Goal: Task Accomplishment & Management: Complete application form

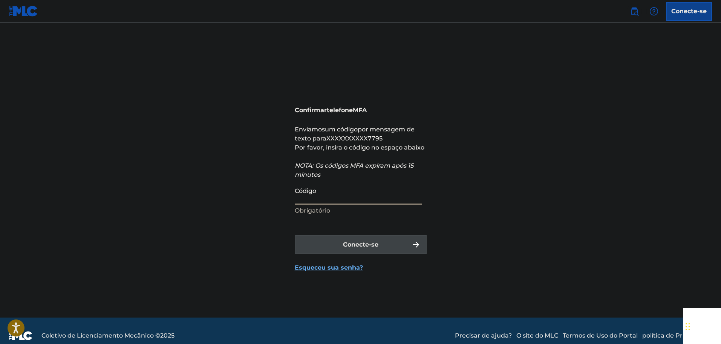
click at [376, 199] on input "Código" at bounding box center [358, 193] width 127 height 21
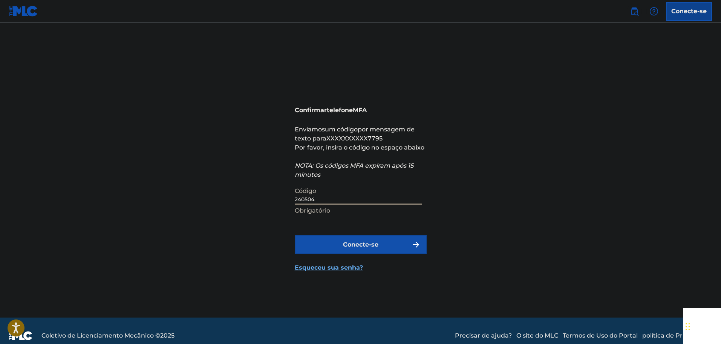
type input "240504"
click at [369, 248] on font "Conecte-se" at bounding box center [360, 244] width 35 height 9
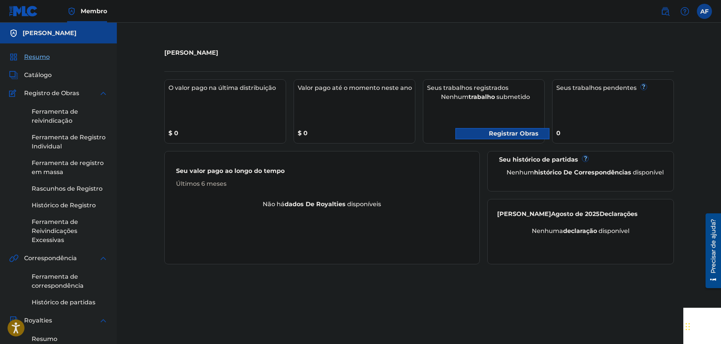
click at [510, 40] on div "[PERSON_NAME] O valor pago na última distribuição $ 0 Valor pago até o momento …" at bounding box center [419, 273] width 605 height 500
click at [467, 278] on div "[PERSON_NAME] O valor pago na última distribuição $ 0 Valor pago até o momento …" at bounding box center [419, 282] width 528 height 482
click at [484, 136] on font "Registrar Obras" at bounding box center [508, 133] width 61 height 9
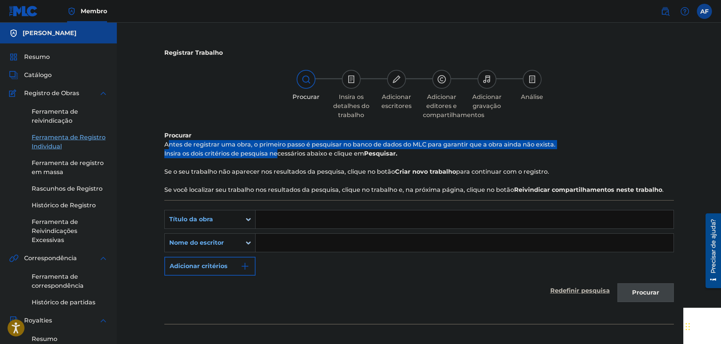
drag, startPoint x: 168, startPoint y: 145, endPoint x: 278, endPoint y: 151, distance: 110.3
click at [278, 151] on div "Procurar Antes de registrar uma obra, o primeiro passo é pesquisar no banco de …" at bounding box center [419, 162] width 510 height 63
click at [278, 151] on font "Insira os dois critérios de pesquisa necessários abaixo e clique em" at bounding box center [264, 153] width 200 height 7
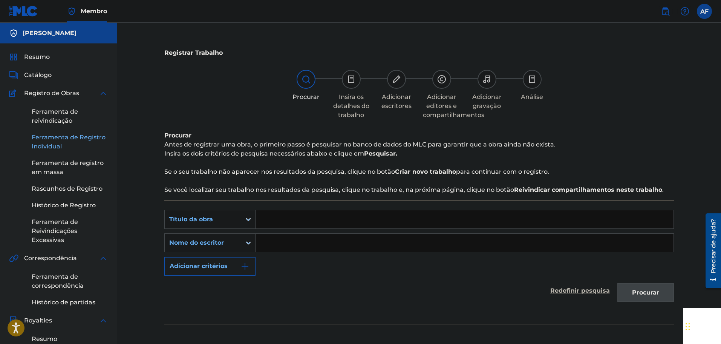
drag, startPoint x: 171, startPoint y: 153, endPoint x: 280, endPoint y: 159, distance: 109.2
click at [280, 159] on div "Registrar Trabalho Procurar Insira os detalhes do trabalho Adicionar escritores…" at bounding box center [419, 282] width 528 height 482
click at [275, 164] on div "Procurar Antes de registrar uma obra, o primeiro passo é pesquisar no banco de …" at bounding box center [419, 162] width 510 height 63
drag, startPoint x: 171, startPoint y: 172, endPoint x: 315, endPoint y: 178, distance: 143.8
click at [315, 178] on div "Procurar Antes de registrar uma obra, o primeiro passo é pesquisar no banco de …" at bounding box center [419, 162] width 510 height 63
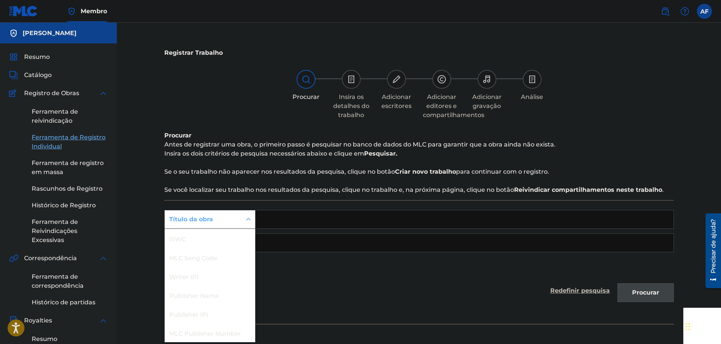
click at [244, 211] on div "Formulário de pesquisa" at bounding box center [249, 219] width 14 height 18
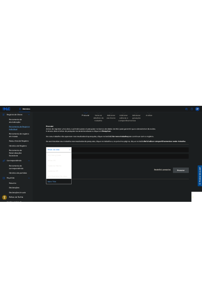
scroll to position [75, 0]
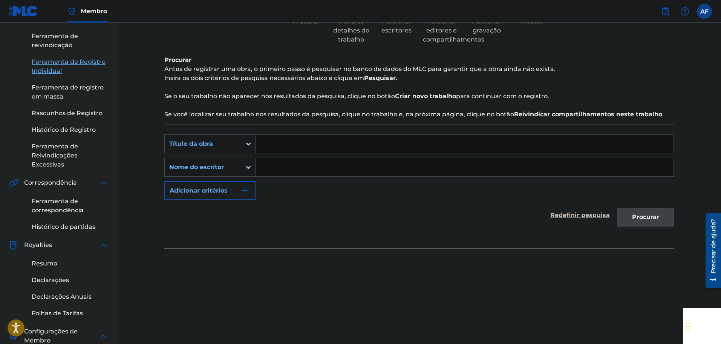
click at [304, 241] on div "PesquisarComCritérios17d338f9-8532-4659-82cf-e18c9032d63e Título da obra Pesqui…" at bounding box center [419, 186] width 510 height 124
click at [284, 149] on input "Formulário de pesquisa" at bounding box center [465, 144] width 418 height 18
type input "A"
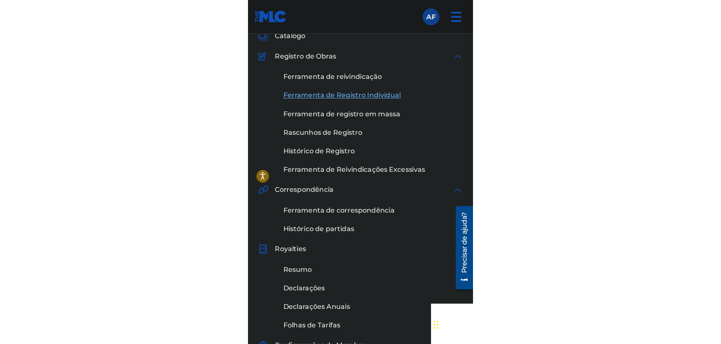
scroll to position [0, 0]
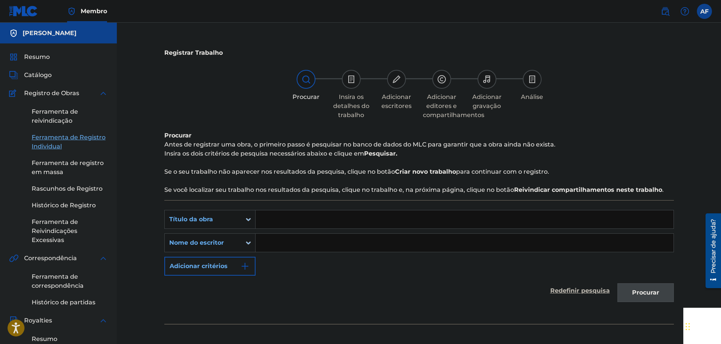
click at [273, 212] on input "Formulário de pesquisa" at bounding box center [465, 219] width 418 height 18
click at [215, 264] on font "Adicionar critérios" at bounding box center [199, 265] width 58 height 7
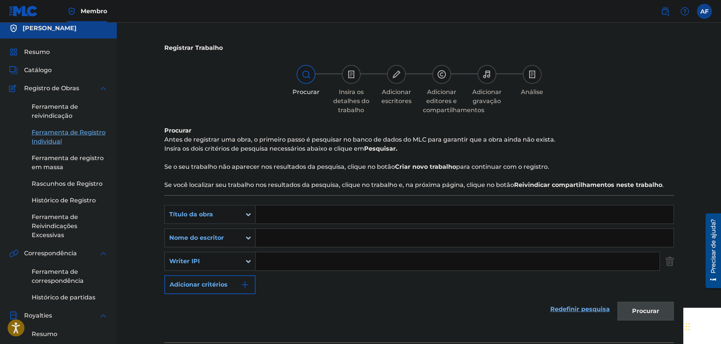
click at [236, 269] on div "Writer IPI" at bounding box center [209, 261] width 91 height 19
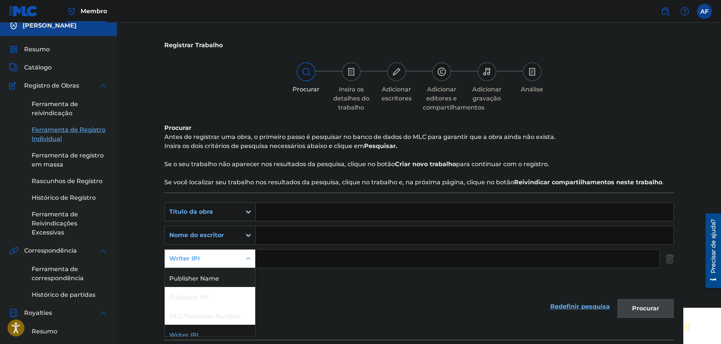
scroll to position [7, 0]
click at [236, 271] on div "Publisher Name" at bounding box center [210, 270] width 91 height 19
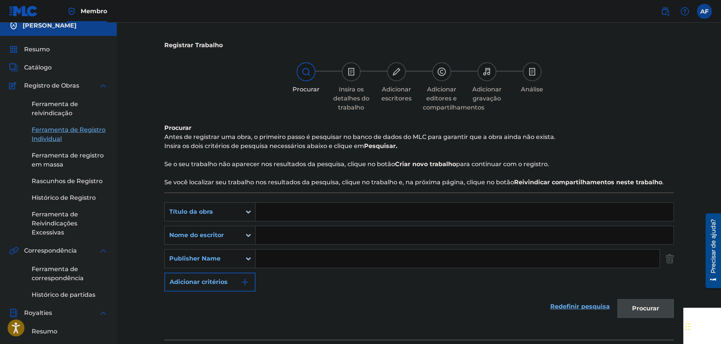
click at [276, 262] on input "Formulário de pesquisa" at bounding box center [458, 258] width 404 height 18
click at [215, 285] on font "Adicionar critérios" at bounding box center [199, 281] width 58 height 9
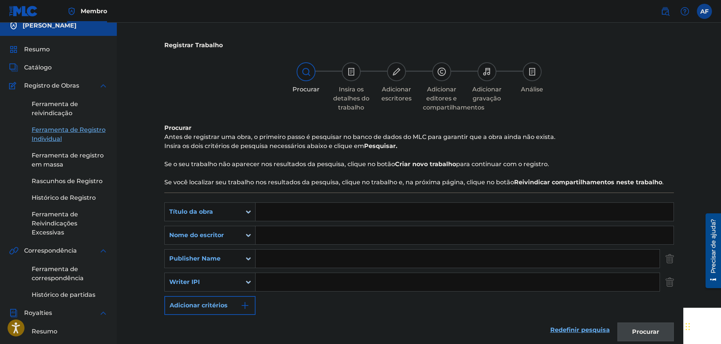
click at [238, 283] on div "Writer IPI" at bounding box center [203, 282] width 77 height 14
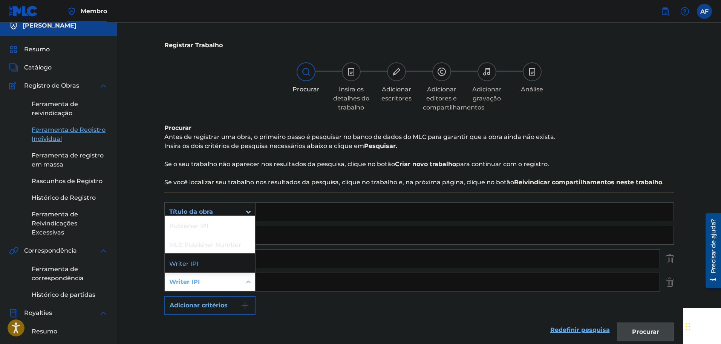
click at [283, 289] on input "Formulário de pesquisa" at bounding box center [458, 282] width 404 height 18
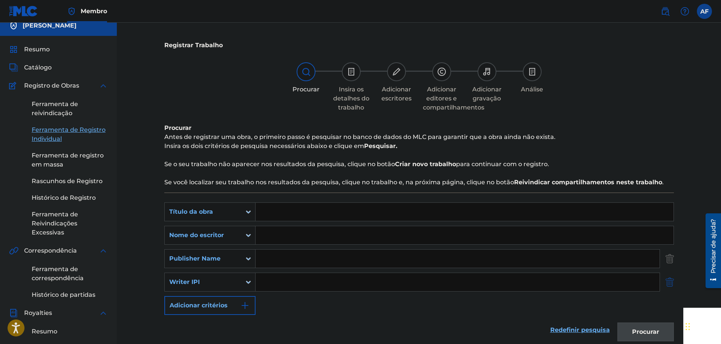
click at [674, 289] on img "Formulário de pesquisa" at bounding box center [670, 281] width 8 height 19
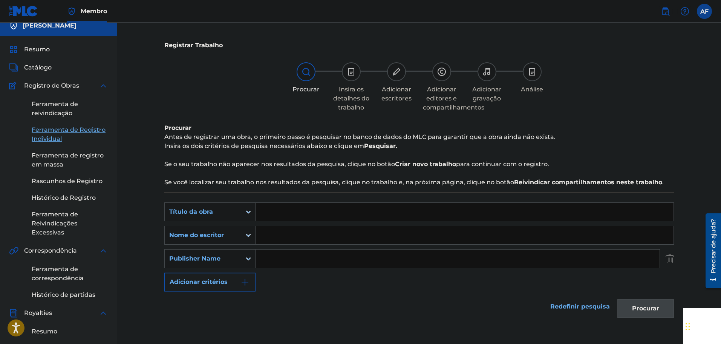
drag, startPoint x: 310, startPoint y: 235, endPoint x: 256, endPoint y: 231, distance: 54.1
click at [304, 235] on input "Formulário de pesquisa" at bounding box center [465, 235] width 418 height 18
click at [247, 235] on icon "Formulário de pesquisa" at bounding box center [248, 235] width 5 height 3
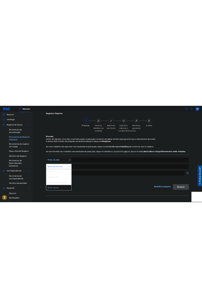
scroll to position [38, 0]
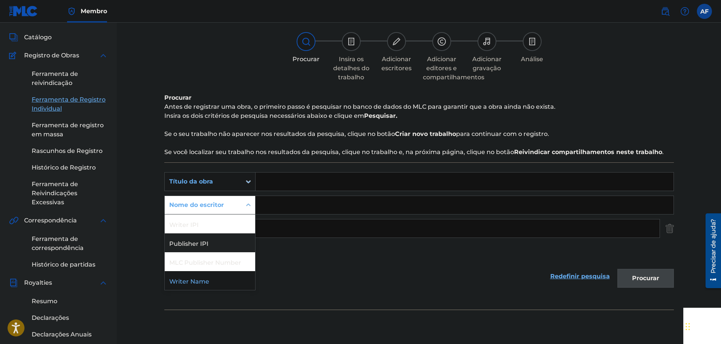
click at [290, 251] on div "PesquisarComCritérios17d338f9-8532-4659-82cf-e18c9032d63e Título da obra Pesqui…" at bounding box center [419, 216] width 510 height 89
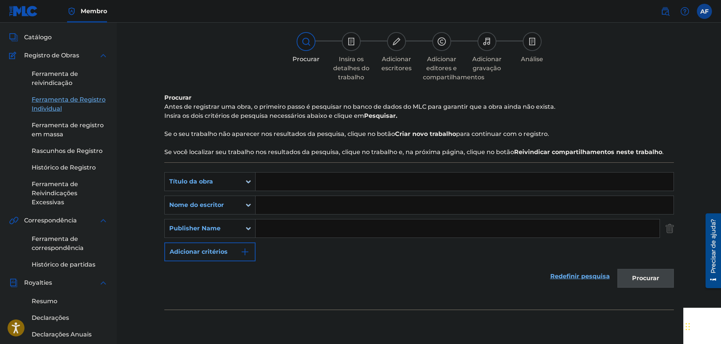
click at [281, 181] on input "Formulário de pesquisa" at bounding box center [465, 181] width 418 height 18
click at [300, 188] on input "Formulário de pesquisa" at bounding box center [465, 181] width 418 height 18
paste input "ONTAGEM FELICIDADE EXPRESSIVA 4.0"
click at [304, 203] on input "Formulário de pesquisa" at bounding box center [465, 205] width 418 height 18
click at [266, 186] on input "ONTAGEM FELICIDADE EXPRESSIVA 4.0" at bounding box center [465, 181] width 418 height 18
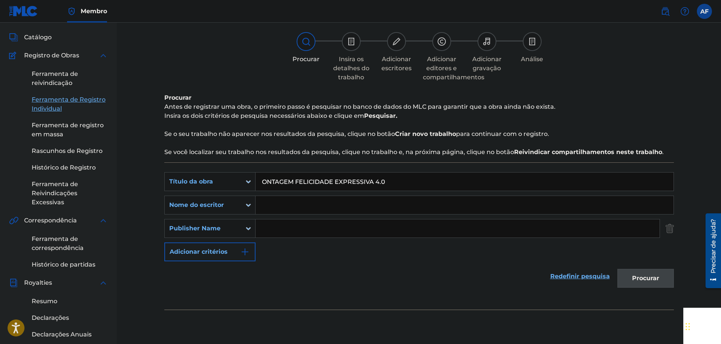
click at [262, 185] on input "ONTAGEM FELICIDADE EXPRESSIVA 4.0" at bounding box center [465, 181] width 418 height 18
type input "MONTAGEM FELICIDADE EXPRESSIVA 4.0"
click at [407, 191] on div "PesquisarComCritérios17d338f9-8532-4659-82cf-e18c9032d63e Título da obra MONTAG…" at bounding box center [419, 216] width 510 height 89
click at [416, 186] on input "MONTAGEM FELICIDADE EXPRESSIVA 4.0" at bounding box center [465, 181] width 418 height 18
click at [353, 201] on input "Formulário de pesquisa" at bounding box center [465, 205] width 418 height 18
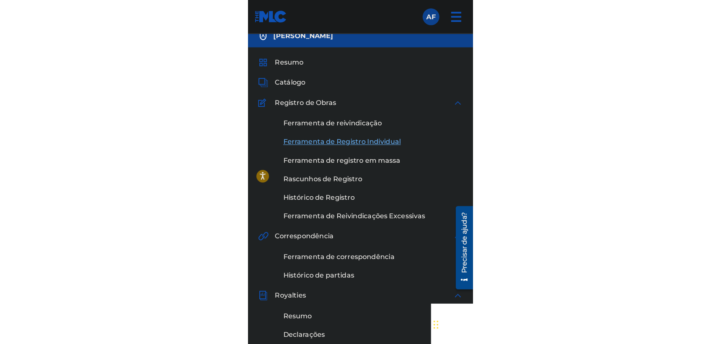
scroll to position [0, 0]
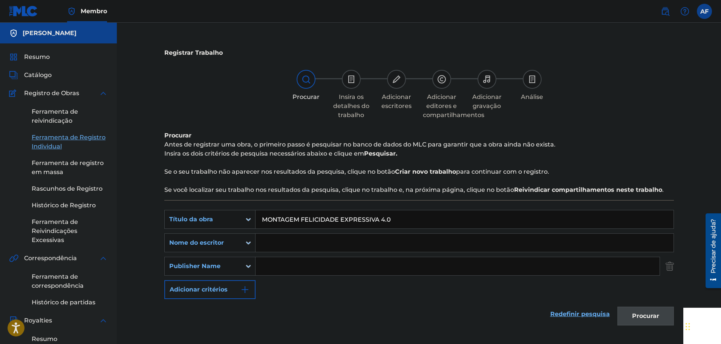
drag, startPoint x: 408, startPoint y: 226, endPoint x: 180, endPoint y: 213, distance: 228.5
click at [180, 213] on div "PesquisarComCritérios17d338f9-8532-4659-82cf-e18c9032d63e Título da obra MONTAG…" at bounding box center [419, 219] width 510 height 19
click at [354, 84] on div at bounding box center [351, 79] width 19 height 19
click at [335, 213] on input "Formulário de pesquisa" at bounding box center [465, 219] width 418 height 18
paste input "MONTAGEM FELICIDADE EXPRESSIVA 4.0"
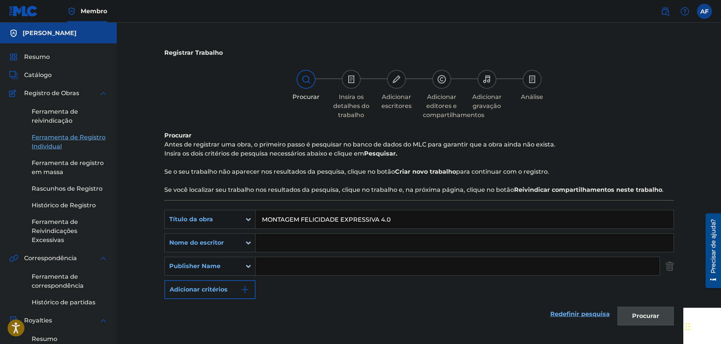
type input "MONTAGEM FELICIDADE EXPRESSIVA 4.0"
click at [308, 242] on input "Formulário de pesquisa" at bounding box center [465, 242] width 418 height 18
click at [292, 233] on div "Formulário de pesquisa" at bounding box center [465, 242] width 419 height 19
paste input "Dj pablynh da 017"
type input "Dj pablynh da 017"
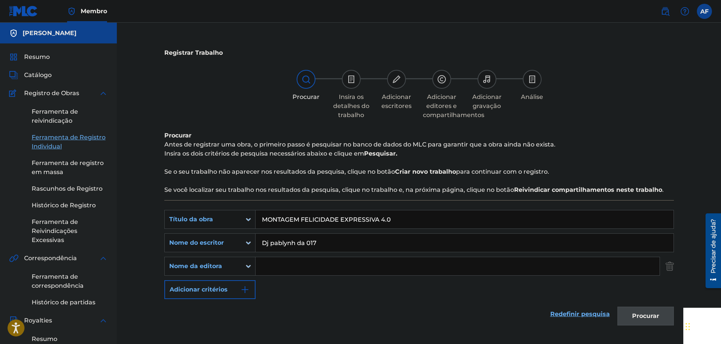
click at [290, 282] on div "SearchWithCriteria17d338f9-8532-4659-82cf-e18c9032d63e Título da obra MONTAGEM …" at bounding box center [419, 254] width 510 height 89
click at [324, 266] on input "Formulário de pesquisa" at bounding box center [458, 266] width 404 height 18
paste input "Autor independente"
type input "Autor independente"
drag, startPoint x: 331, startPoint y: 300, endPoint x: 363, endPoint y: 274, distance: 41.3
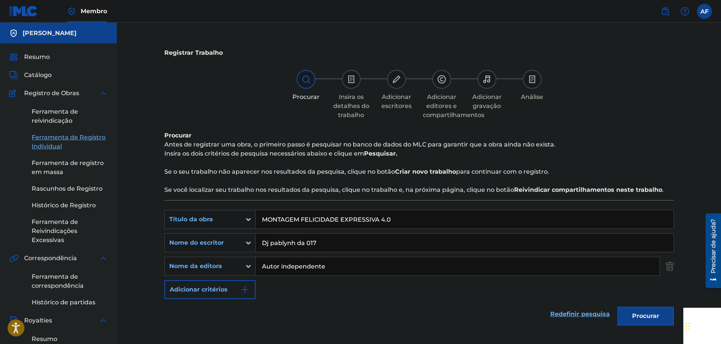
click at [331, 299] on div "Redefinir pesquisa Procurar" at bounding box center [419, 314] width 510 height 30
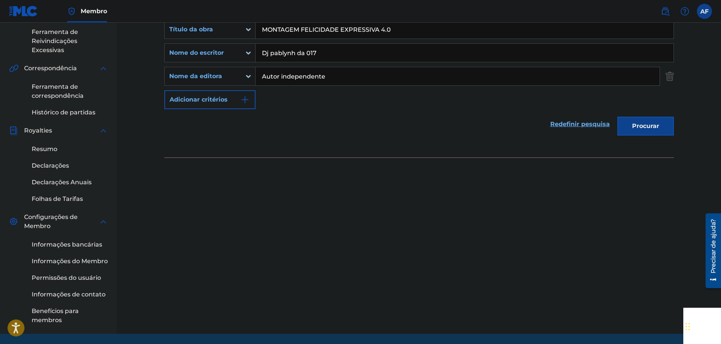
scroll to position [216, 0]
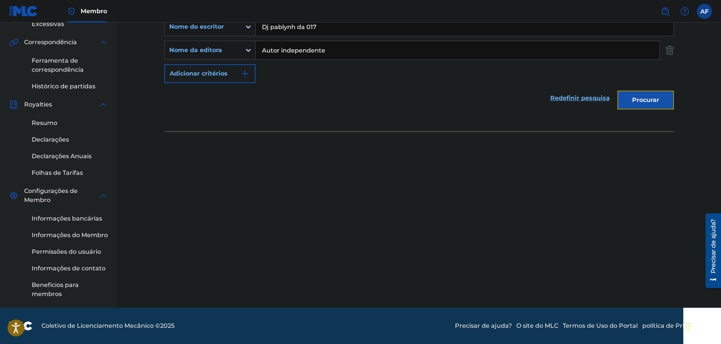
click at [641, 96] on font "Procurar" at bounding box center [645, 99] width 27 height 7
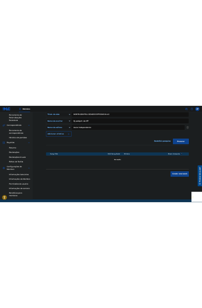
scroll to position [140, 0]
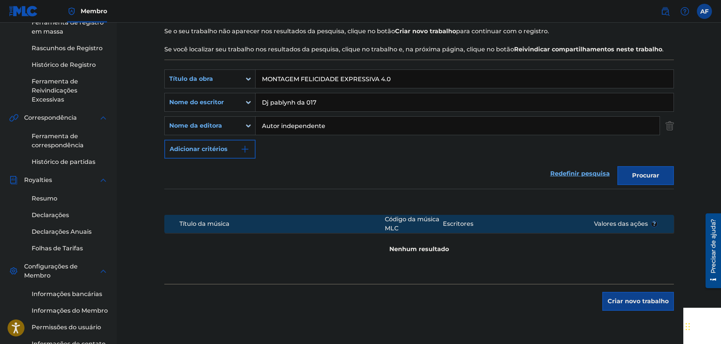
click at [424, 245] on font "Nenhum resultado" at bounding box center [420, 248] width 60 height 7
drag, startPoint x: 371, startPoint y: 131, endPoint x: 204, endPoint y: 124, distance: 168.0
click at [204, 124] on div "PesquisarComCritérios7a119302-5c62-43a4-8297-cc97ef71d533 Nome da editora Autor…" at bounding box center [419, 125] width 510 height 19
click at [398, 160] on div "Redefinir pesquisa Procurar" at bounding box center [419, 173] width 510 height 30
click at [652, 173] on div "Procurar" at bounding box center [644, 173] width 60 height 30
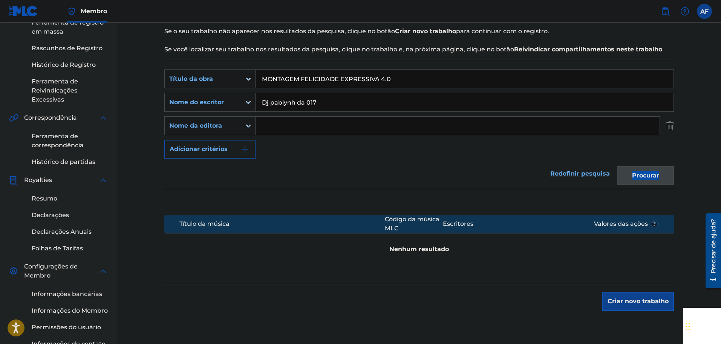
click at [652, 173] on div "Procurar" at bounding box center [644, 173] width 60 height 30
click at [480, 134] on input "Formulário de pesquisa" at bounding box center [458, 126] width 404 height 18
paste input "℗ void / Aurorian Records"
click at [665, 174] on button "Procurar" at bounding box center [646, 175] width 57 height 19
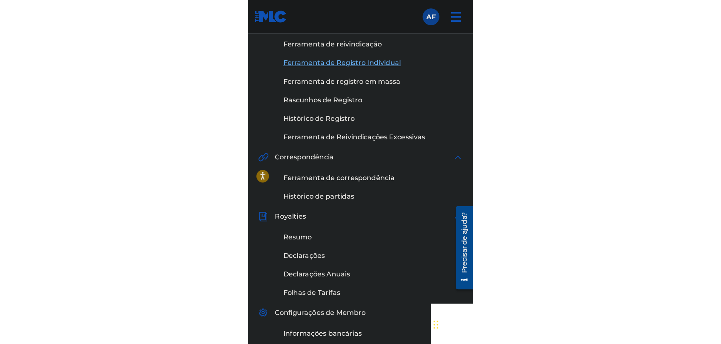
scroll to position [0, 0]
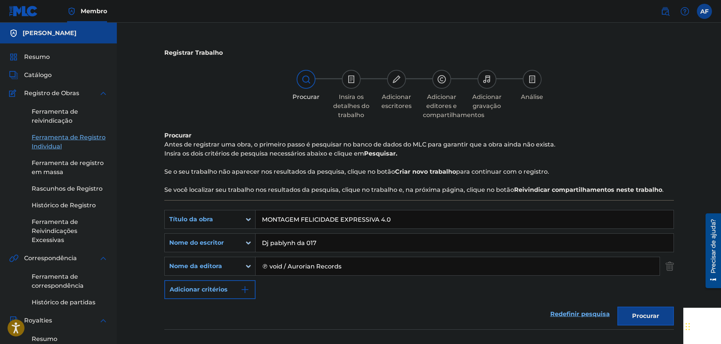
click at [484, 39] on div "Registrar Trabalho Procurar Insira os detalhes do trabalho Adicionar escritores…" at bounding box center [419, 273] width 605 height 500
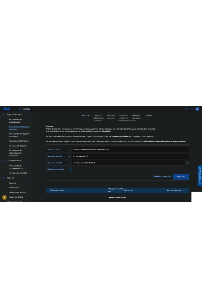
scroll to position [151, 0]
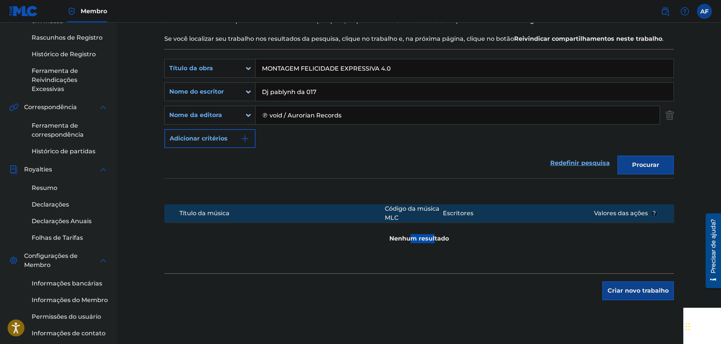
click at [434, 236] on font "Nenhum resultado" at bounding box center [420, 238] width 60 height 7
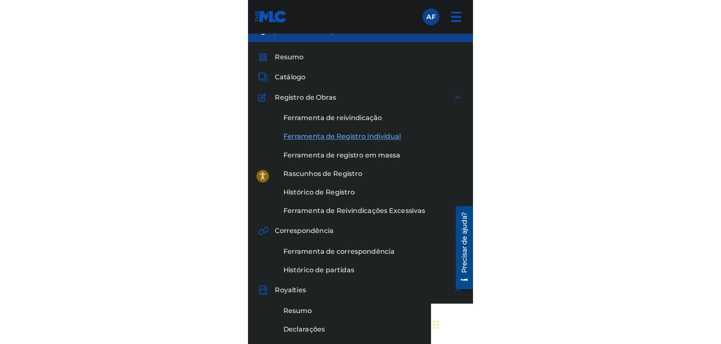
scroll to position [0, 0]
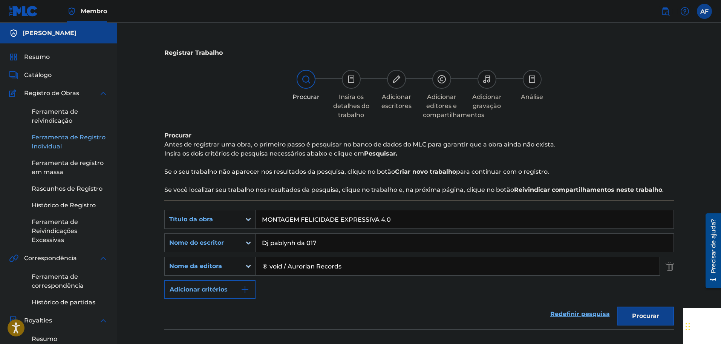
drag, startPoint x: 391, startPoint y: 266, endPoint x: 248, endPoint y: 270, distance: 143.0
click at [270, 266] on input "℗ void / Aurorian Records" at bounding box center [458, 266] width 404 height 18
type input "℗"
paste input "[PERSON_NAME]"
type input "[PERSON_NAME]"
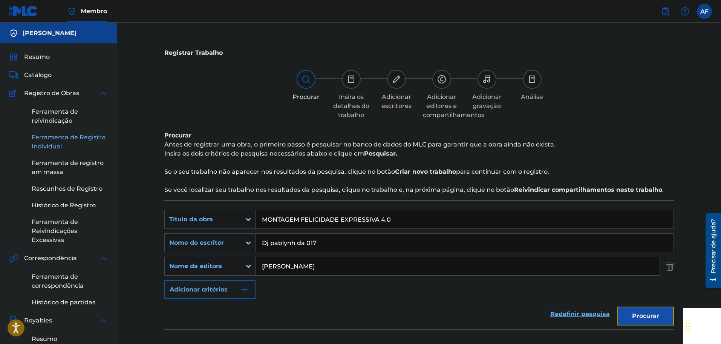
click at [643, 324] on button "Procurar" at bounding box center [646, 315] width 57 height 19
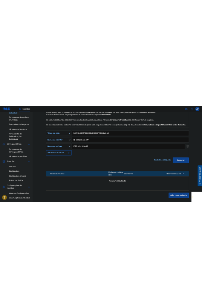
scroll to position [113, 0]
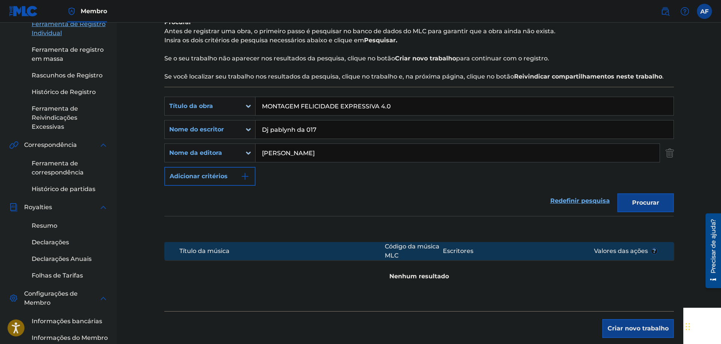
drag, startPoint x: 339, startPoint y: 152, endPoint x: 174, endPoint y: 139, distance: 165.7
click at [172, 139] on div "PesquisarComCritérios17d338f9-8532-4659-82cf-e18c9032d63e Título da obra MONTAG…" at bounding box center [419, 141] width 510 height 89
click at [340, 157] on input "Formulário de pesquisa" at bounding box center [458, 153] width 404 height 18
paste input "Label Engine"
type input "Label Engine"
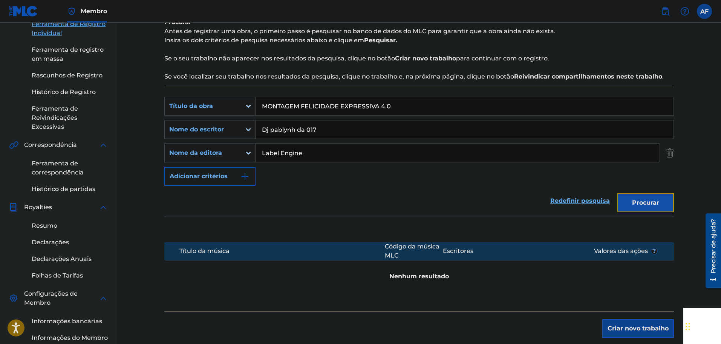
click at [645, 200] on font "Procurar" at bounding box center [645, 202] width 27 height 7
drag, startPoint x: 404, startPoint y: 161, endPoint x: 183, endPoint y: 148, distance: 221.4
click at [164, 151] on div "PesquisarComCritérios7a119302-5c62-43a4-8297-cc97ef71d533 Nome da editora Label…" at bounding box center [419, 152] width 510 height 19
click at [147, 119] on div "Registrar Trabalho Procurar Insira os detalhes do trabalho Adicionar escritores…" at bounding box center [419, 159] width 605 height 500
drag, startPoint x: 274, startPoint y: 112, endPoint x: 204, endPoint y: 111, distance: 69.4
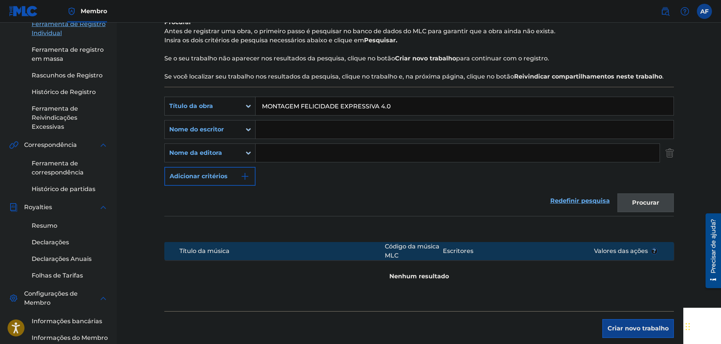
click at [210, 111] on div "PesquisarComCritérios17d338f9-8532-4659-82cf-e18c9032d63e Título da obra MONTAG…" at bounding box center [419, 106] width 510 height 19
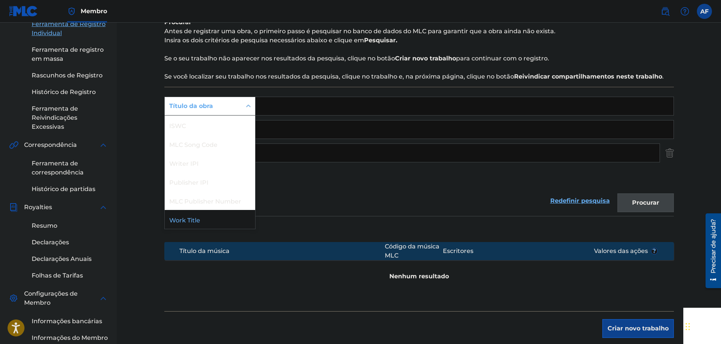
click at [248, 110] on div "Formulário de pesquisa" at bounding box center [249, 106] width 14 height 14
click at [277, 59] on font "Se o seu trabalho não aparecer nos resultados da pesquisa, clique no botão" at bounding box center [279, 58] width 231 height 7
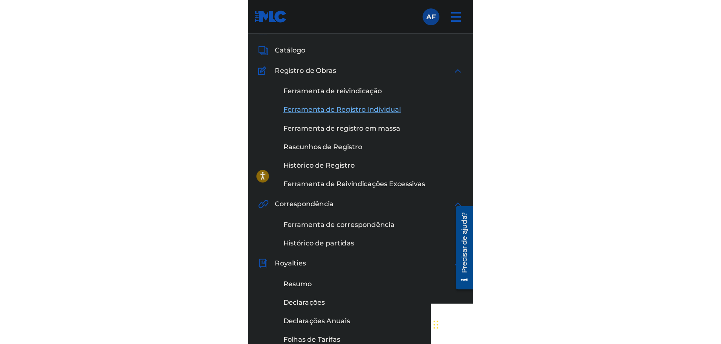
scroll to position [0, 0]
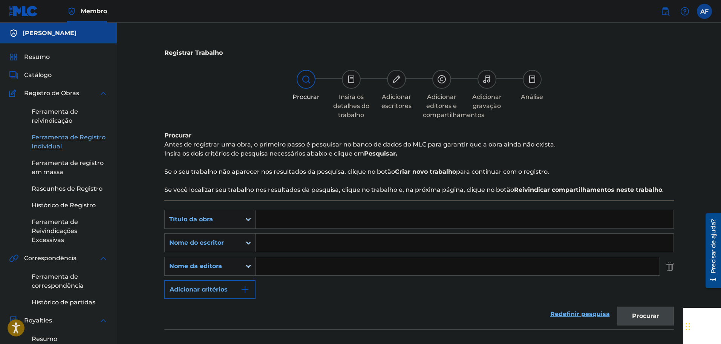
drag, startPoint x: 328, startPoint y: 224, endPoint x: 325, endPoint y: 217, distance: 7.1
click at [326, 219] on input "Formulário de pesquisa" at bounding box center [465, 219] width 418 height 18
paste input "MONTAGEM FELICIDADE EXPRESSIVA 4.0"
type input "MONTAGEM FELICIDADE EXPRESSIVA 4.0"
click at [331, 240] on input "Formulário de pesquisa" at bounding box center [465, 242] width 418 height 18
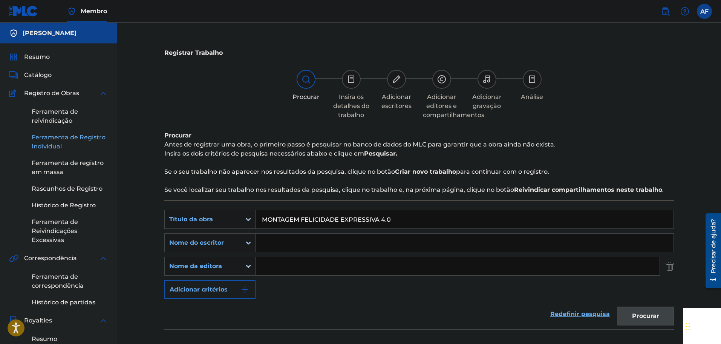
paste input "Dj Pablynh da 017 + [PERSON_NAME]"
type input "Dj Pablynh da 017 + [PERSON_NAME]"
drag, startPoint x: 358, startPoint y: 277, endPoint x: 334, endPoint y: 218, distance: 64.2
click at [357, 277] on div "PesquisarComCritérios17d338f9-8532-4659-82cf-e18c9032d63e Título da obra MONTAG…" at bounding box center [419, 254] width 510 height 89
click at [502, 275] on div "Formulário de pesquisa" at bounding box center [458, 265] width 405 height 19
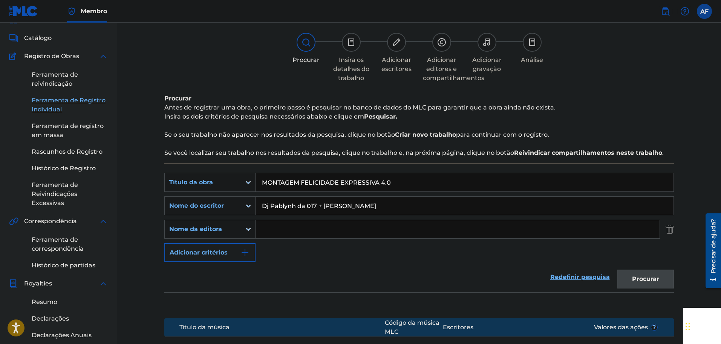
scroll to position [113, 0]
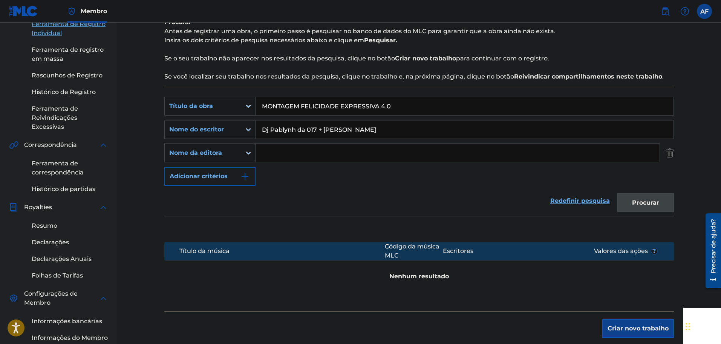
click at [644, 195] on div "Procurar" at bounding box center [644, 201] width 60 height 30
click at [644, 200] on div "Procurar" at bounding box center [644, 201] width 60 height 30
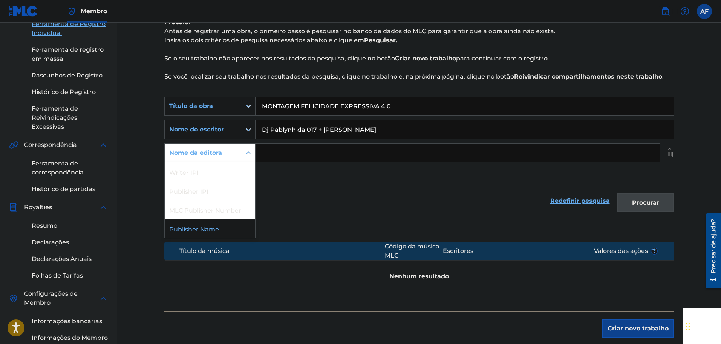
click at [190, 155] on font "Nome da editora" at bounding box center [195, 152] width 53 height 7
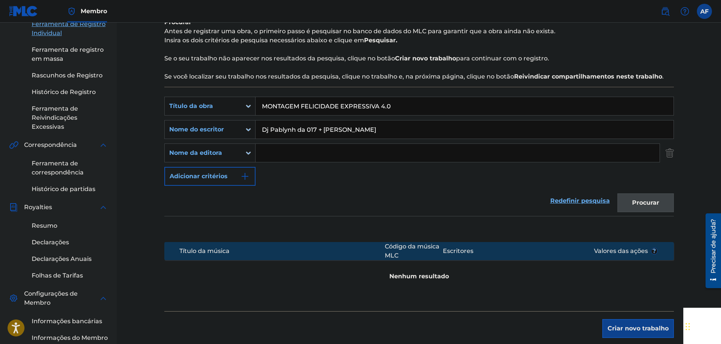
click at [318, 187] on div "Redefinir pesquisa Procurar" at bounding box center [419, 201] width 510 height 30
click at [625, 199] on div "Procurar" at bounding box center [644, 201] width 60 height 30
click at [671, 150] on img "Formulário de pesquisa" at bounding box center [670, 152] width 8 height 19
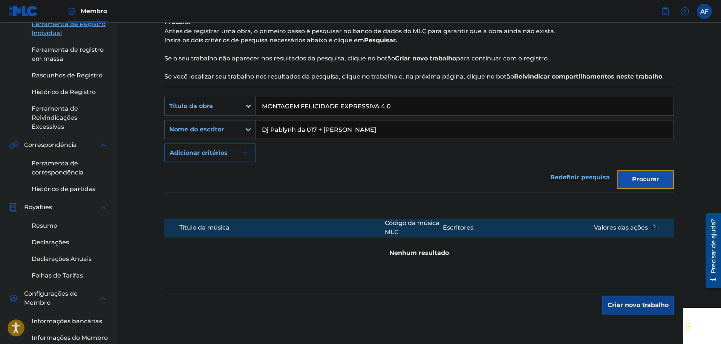
click at [658, 175] on font "Procurar" at bounding box center [645, 179] width 27 height 9
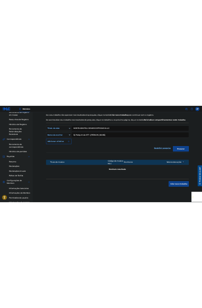
scroll to position [151, 0]
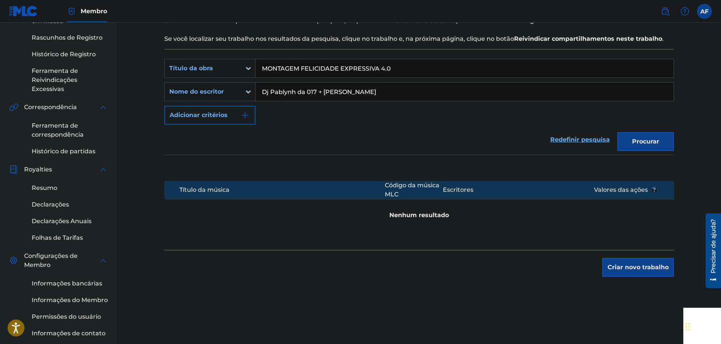
drag, startPoint x: 343, startPoint y: 100, endPoint x: 249, endPoint y: 97, distance: 93.6
click at [249, 97] on div "PesquisarComCritérios7dd7fc60-e136-4526-801f-7623b997b9b1 Nome do escritor Dj P…" at bounding box center [419, 91] width 510 height 19
drag, startPoint x: 429, startPoint y: 132, endPoint x: 568, endPoint y: 172, distance: 144.6
click at [437, 134] on div "Redefinir pesquisa Procurar" at bounding box center [419, 139] width 510 height 30
click at [651, 87] on input "Formulário de pesquisa" at bounding box center [465, 92] width 418 height 18
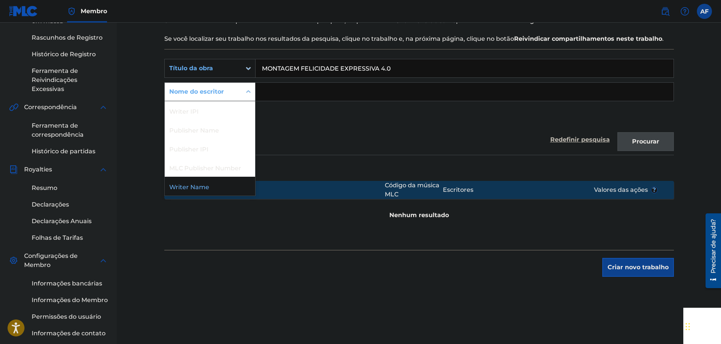
click at [252, 95] on icon "Formulário de pesquisa" at bounding box center [249, 92] width 8 height 8
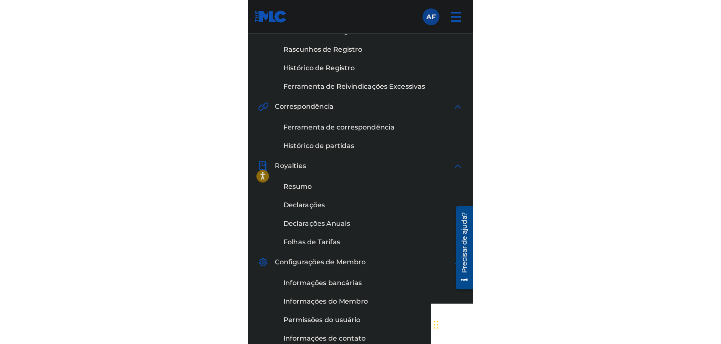
scroll to position [113, 0]
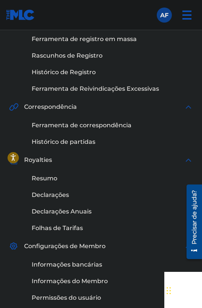
click at [181, 23] on img at bounding box center [187, 15] width 18 height 18
click at [186, 19] on img at bounding box center [187, 15] width 18 height 18
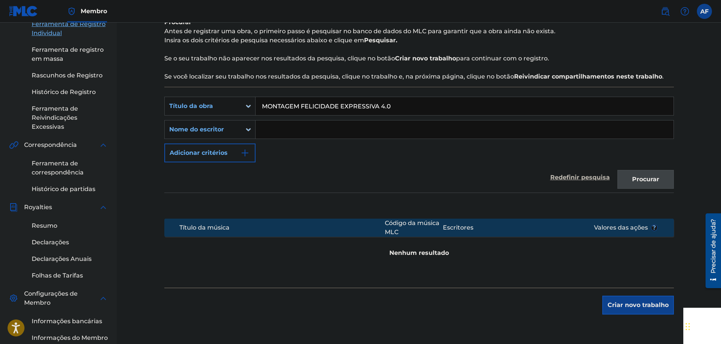
click at [405, 125] on input "Formulário de pesquisa" at bounding box center [465, 129] width 418 height 18
paste input "Dj pablynh da 017"
type input "Dj pablynh da 017"
click at [654, 167] on div "Procurar" at bounding box center [644, 177] width 60 height 30
click at [654, 173] on button "Procurar" at bounding box center [646, 179] width 57 height 19
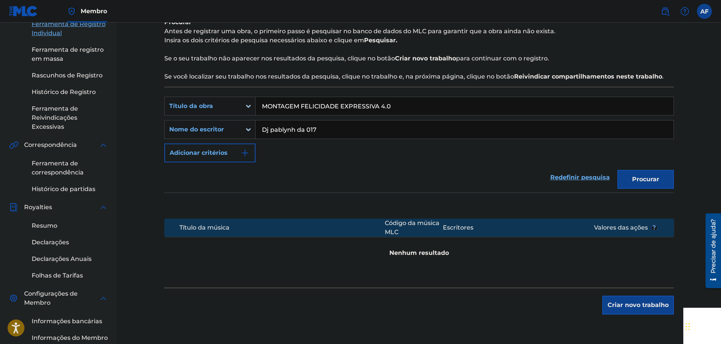
click at [482, 231] on div "Escritores" at bounding box center [515, 227] width 145 height 9
drag, startPoint x: 405, startPoint y: 131, endPoint x: 243, endPoint y: 139, distance: 162.3
click at [243, 139] on div "PesquisarComCritérios17d338f9-8532-4659-82cf-e18c9032d63e Título da obra MONTAG…" at bounding box center [419, 130] width 510 height 66
drag, startPoint x: 404, startPoint y: 114, endPoint x: 139, endPoint y: 97, distance: 265.6
click at [139, 97] on div "Registrar Trabalho Procurar Insira os detalhes do trabalho Adicionar escritores…" at bounding box center [419, 159] width 605 height 500
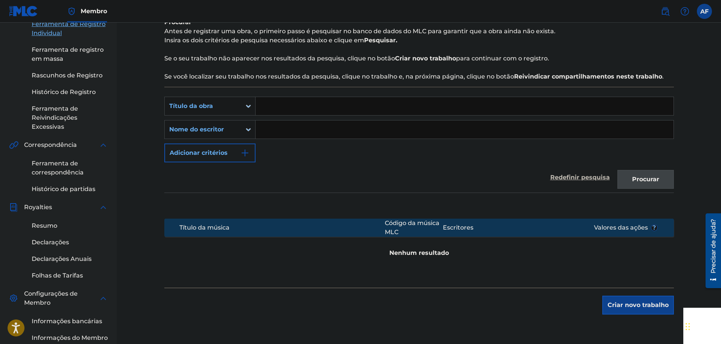
click at [501, 182] on div "Redefinir pesquisa Procurar" at bounding box center [419, 177] width 510 height 30
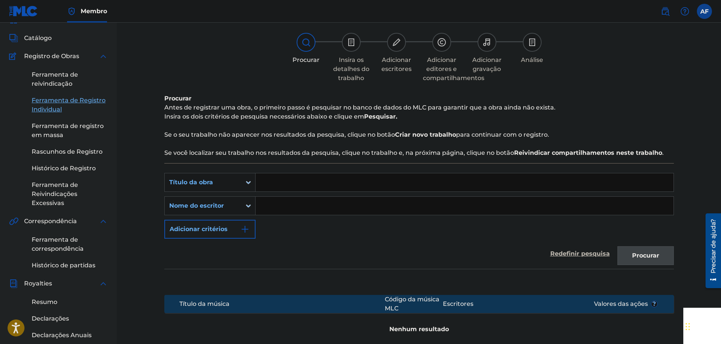
scroll to position [0, 0]
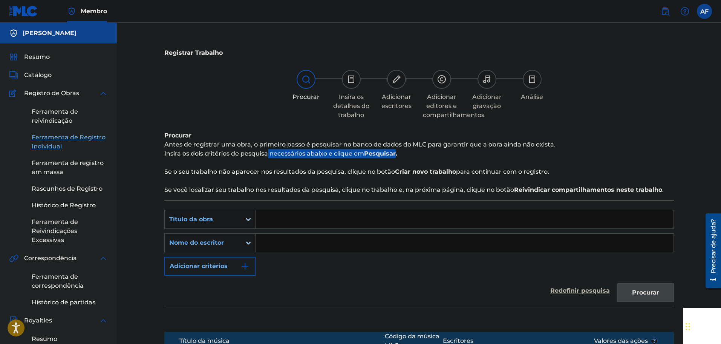
drag, startPoint x: 301, startPoint y: 151, endPoint x: 396, endPoint y: 155, distance: 94.8
click at [396, 155] on p "Insira os dois critérios de pesquisa necessários abaixo e clique em Pesquisar." at bounding box center [419, 153] width 510 height 9
click at [172, 161] on div "Procurar Antes de registrar uma obra, o primeiro passo é pesquisar no banco de …" at bounding box center [419, 162] width 510 height 63
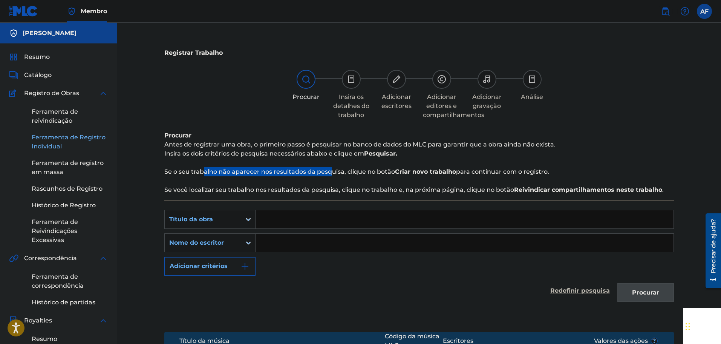
drag, startPoint x: 203, startPoint y: 172, endPoint x: 330, endPoint y: 170, distance: 126.7
click at [330, 170] on font "Se o seu trabalho não aparecer nos resultados da pesquisa, clique no botão" at bounding box center [279, 171] width 231 height 7
click at [355, 173] on font "Se o seu trabalho não aparecer nos resultados da pesquisa, clique no botão" at bounding box center [279, 171] width 231 height 7
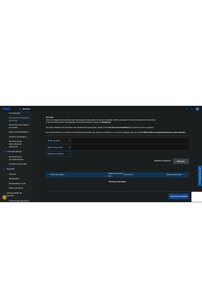
scroll to position [189, 0]
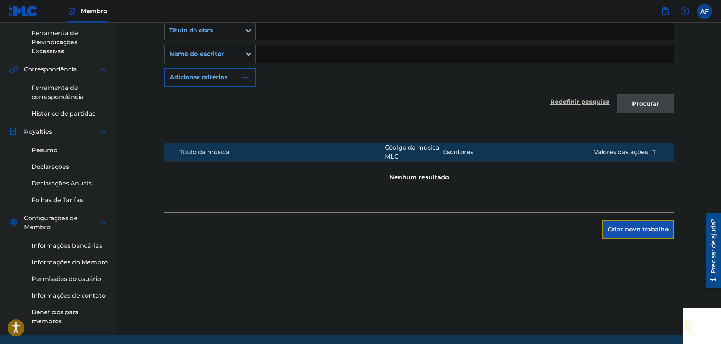
click at [623, 228] on font "Criar novo trabalho" at bounding box center [638, 229] width 61 height 7
